Goal: Find specific fact

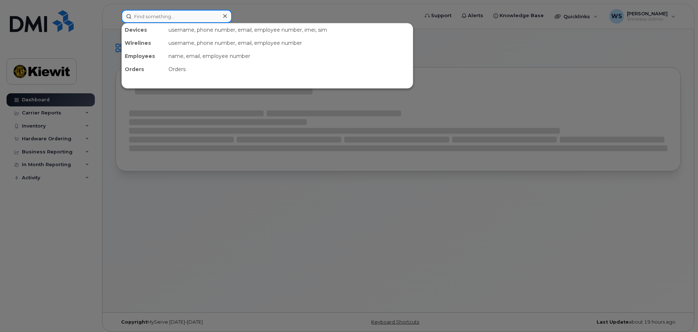
click at [143, 18] on input at bounding box center [177, 16] width 111 height 13
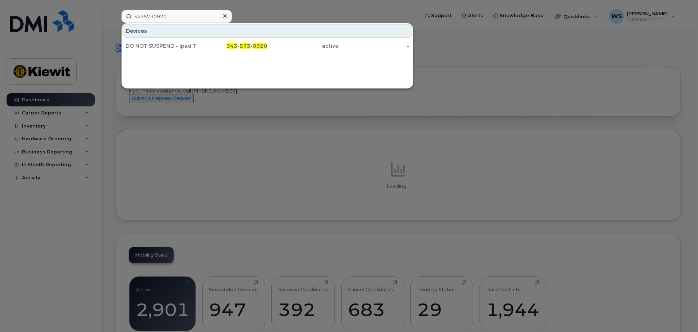
click at [317, 193] on div at bounding box center [349, 166] width 698 height 332
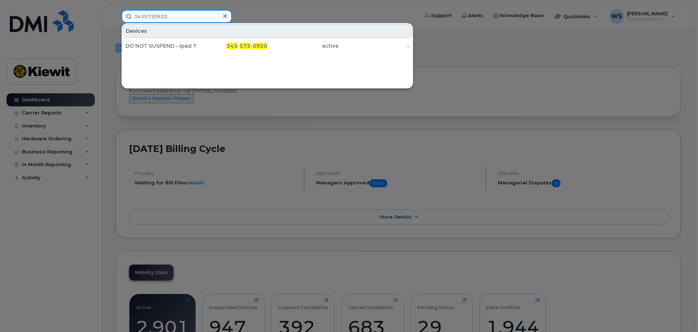
click at [222, 14] on div "3435730920" at bounding box center [177, 16] width 111 height 13
click at [211, 16] on input "3435730920" at bounding box center [177, 16] width 111 height 13
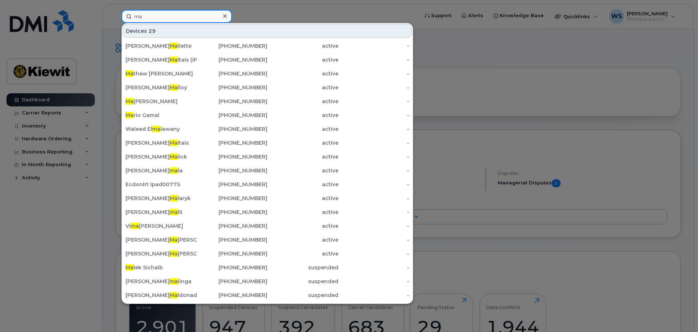
type input "m"
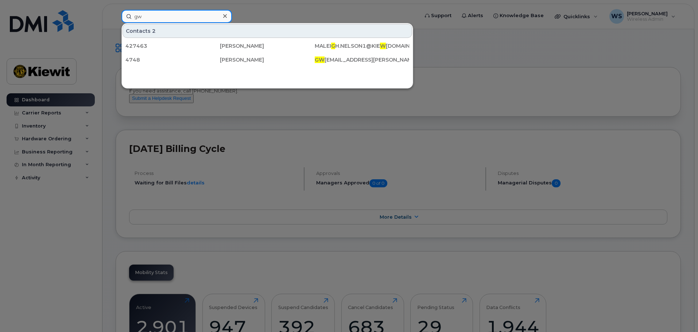
type input "g"
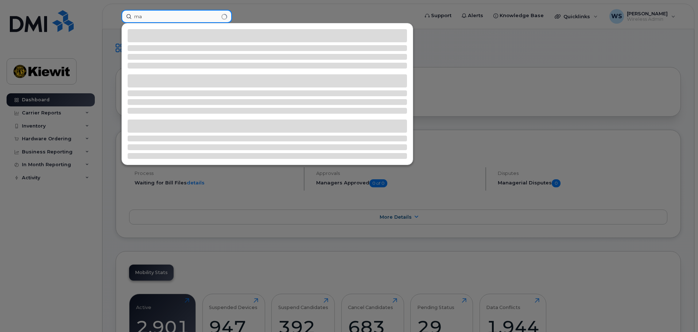
type input "m"
type input "6"
type input "7"
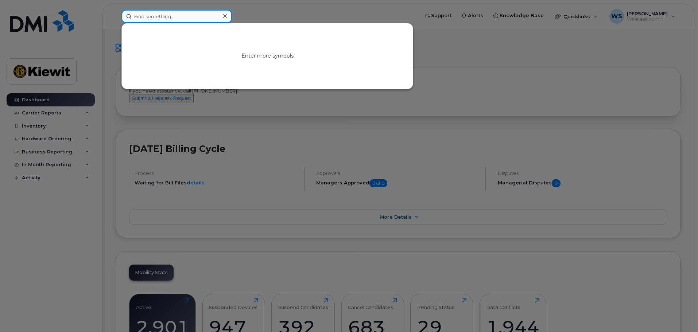
click at [177, 12] on input at bounding box center [177, 16] width 111 height 13
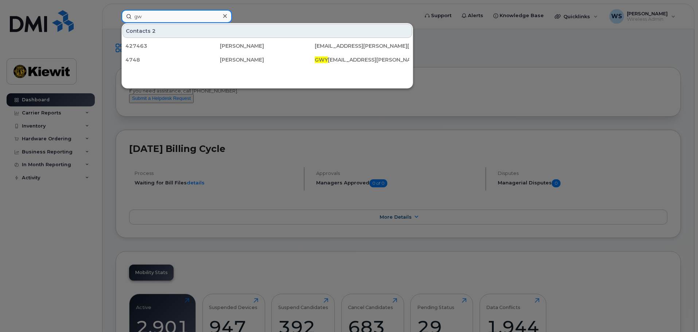
type input "g"
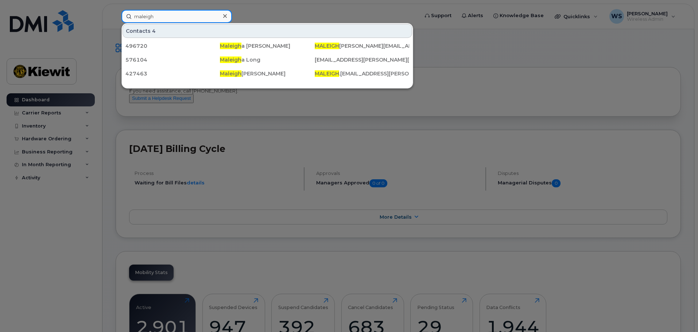
type input "maleigh"
